Goal: Information Seeking & Learning: Find specific fact

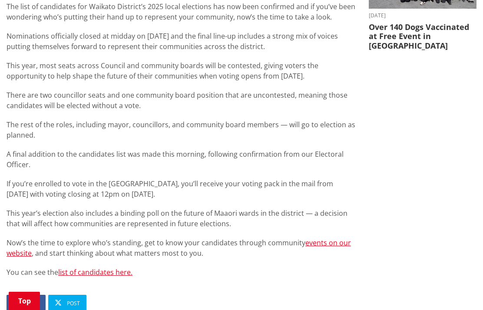
scroll to position [456, 0]
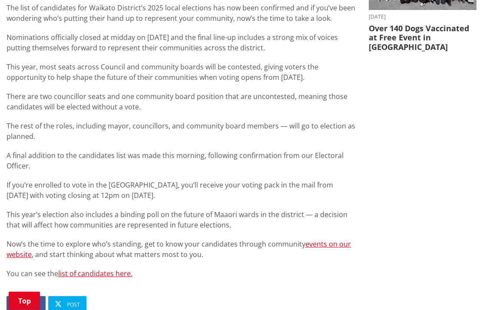
click at [119, 269] on link "list of candidates here." at bounding box center [95, 274] width 74 height 10
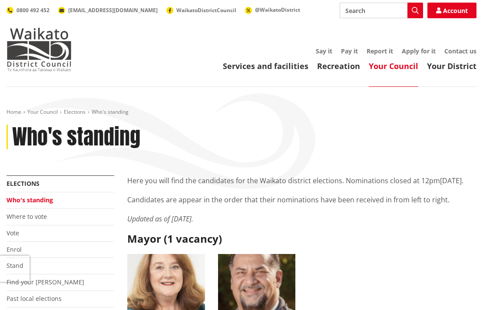
scroll to position [11, 0]
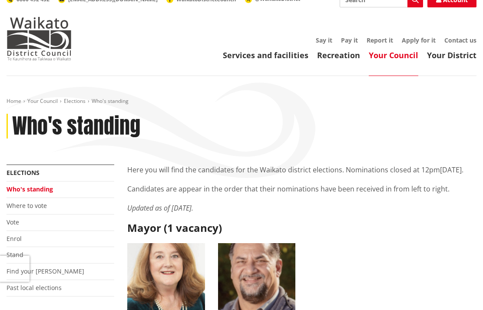
click at [454, 56] on link "Your District" at bounding box center [452, 55] width 50 height 10
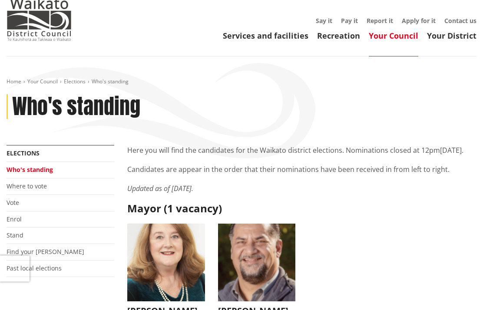
scroll to position [0, 0]
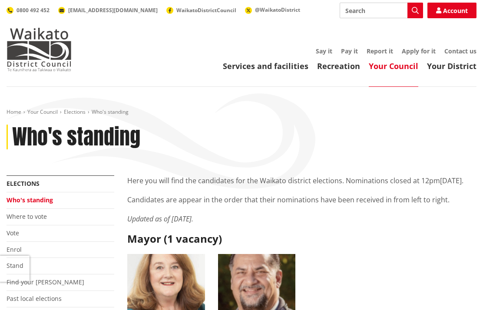
click at [351, 13] on input "Search" at bounding box center [381, 11] width 83 height 16
type input "Thames coromandel"
click at [350, 17] on input "Thames coromandel" at bounding box center [381, 11] width 83 height 16
type input "[PERSON_NAME]"
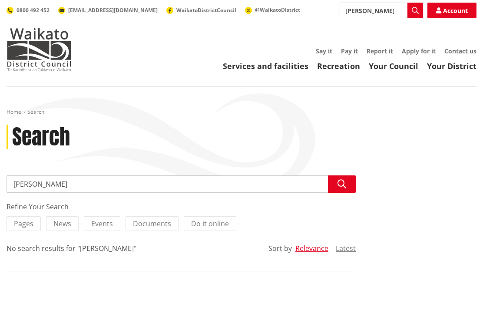
click at [371, 17] on input "[PERSON_NAME]" at bounding box center [381, 11] width 83 height 16
click at [371, 11] on input "[PERSON_NAME]" at bounding box center [381, 11] width 83 height 16
click at [352, 14] on input "[PERSON_NAME]" at bounding box center [381, 11] width 83 height 16
click at [344, 12] on input "[PERSON_NAME]" at bounding box center [381, 11] width 83 height 16
click at [363, 10] on input "[PERSON_NAME]" at bounding box center [381, 11] width 83 height 16
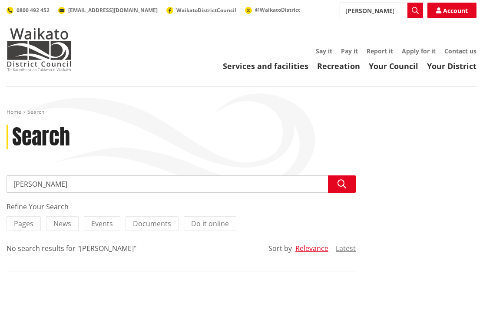
click at [352, 10] on input "[PERSON_NAME]" at bounding box center [381, 11] width 83 height 16
